Goal: Information Seeking & Learning: Learn about a topic

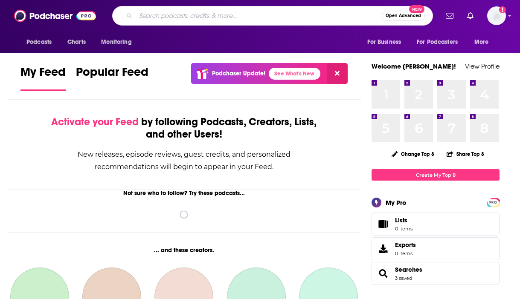
click at [265, 17] on input "Search podcasts, credits, & more..." at bounding box center [259, 16] width 246 height 14
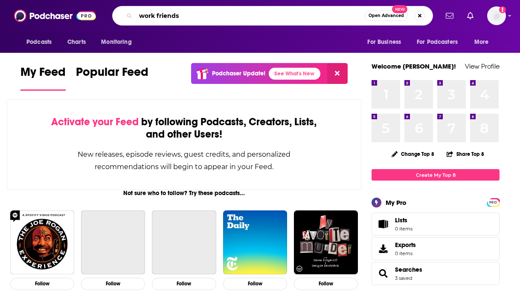
type input "work friends"
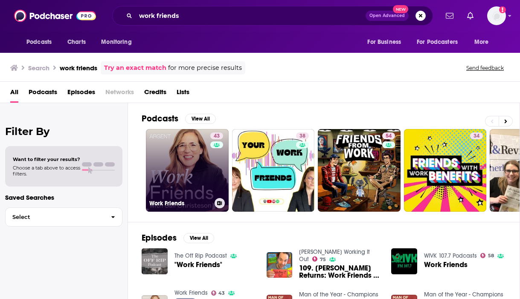
click at [178, 153] on link "43 Work Friends" at bounding box center [187, 170] width 83 height 83
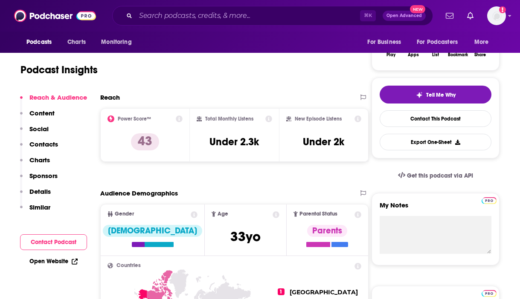
click at [52, 143] on p "Contacts" at bounding box center [43, 144] width 29 height 8
